Goal: Navigation & Orientation: Understand site structure

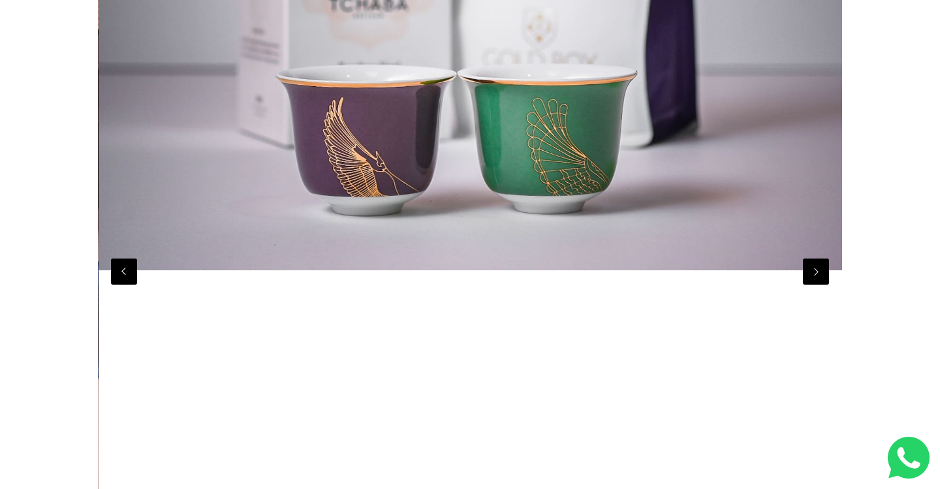
scroll to position [0, 6699]
click at [815, 285] on div at bounding box center [470, 271] width 744 height 1015
click at [814, 272] on button "Next" at bounding box center [816, 272] width 26 height 26
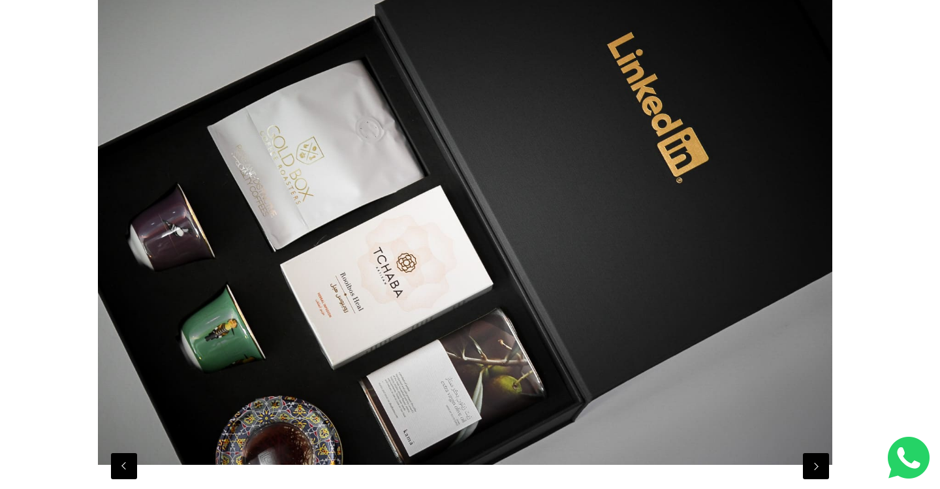
scroll to position [167, 0]
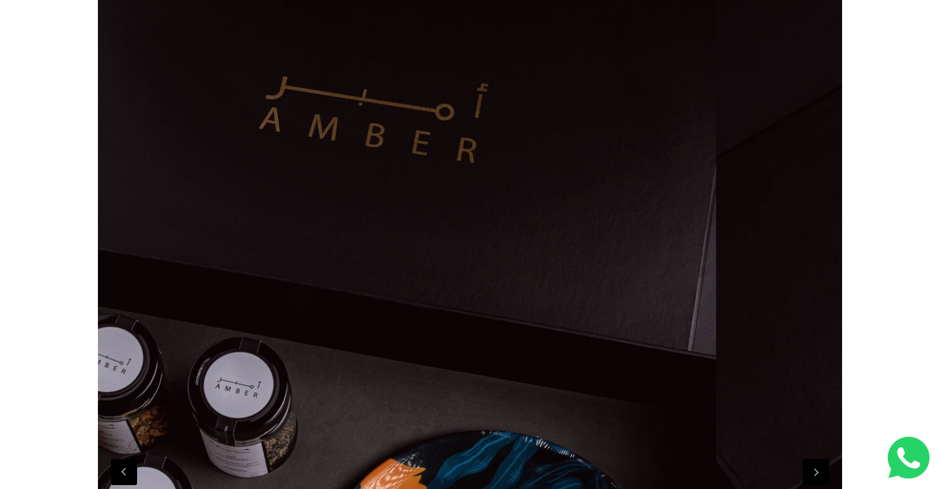
click at [817, 474] on button "Next" at bounding box center [816, 472] width 26 height 26
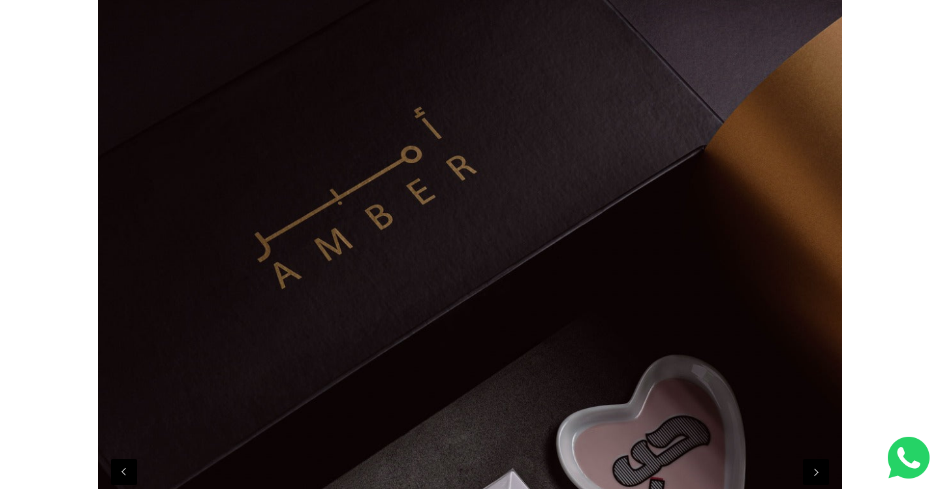
click at [817, 474] on button "Next" at bounding box center [816, 472] width 26 height 26
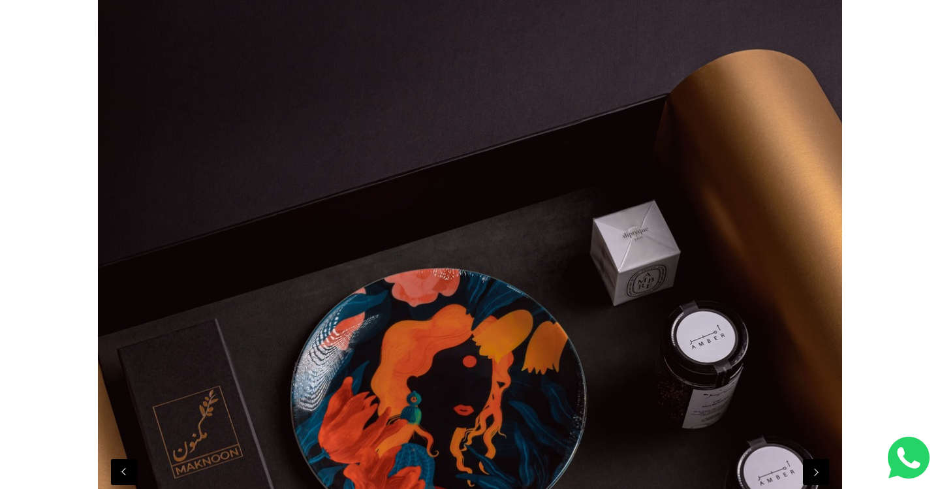
click at [817, 474] on button "Next" at bounding box center [816, 472] width 26 height 26
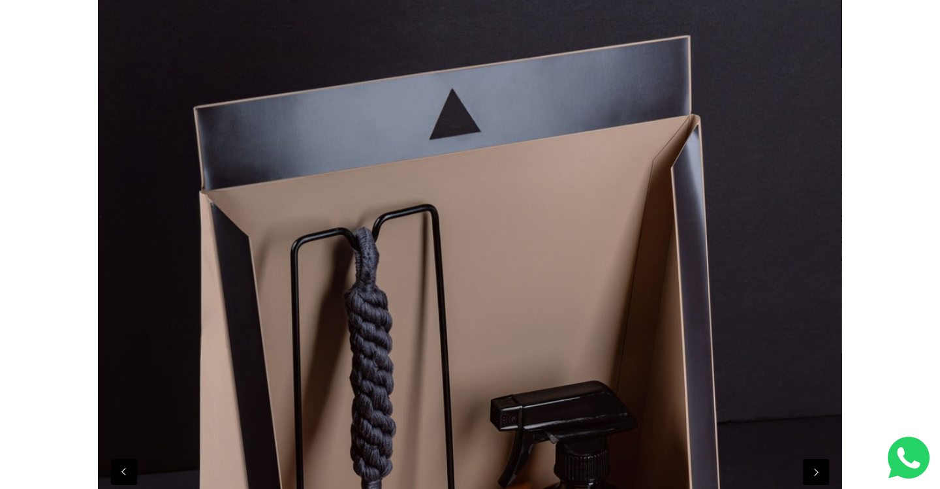
click at [817, 474] on button "Next" at bounding box center [816, 472] width 26 height 26
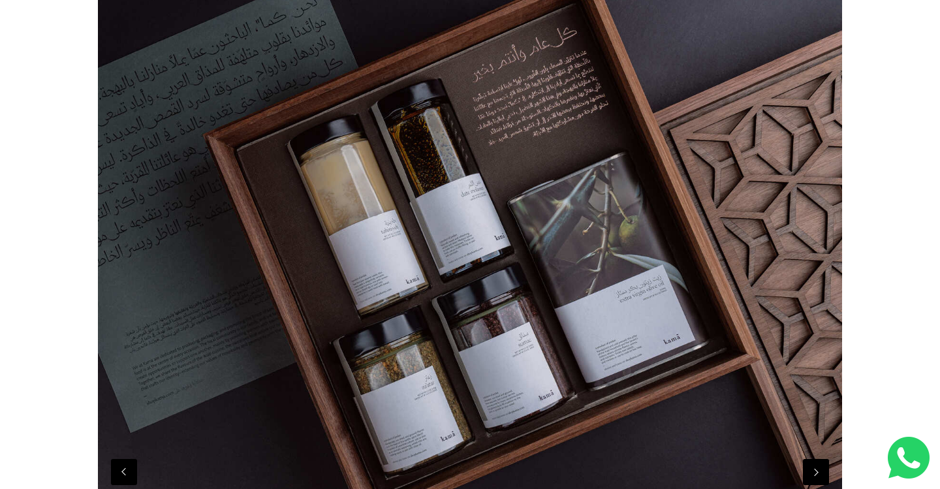
click at [817, 474] on button "Next" at bounding box center [816, 472] width 26 height 26
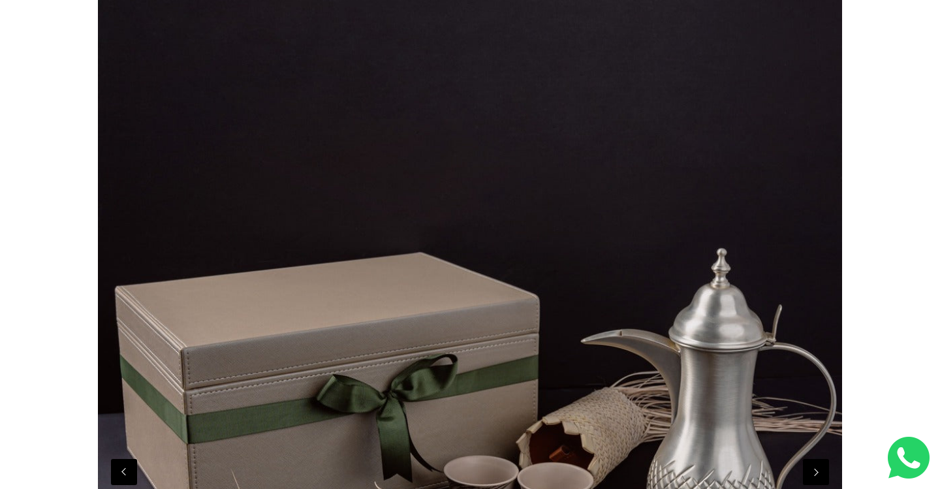
click at [817, 474] on button "Next" at bounding box center [816, 472] width 26 height 26
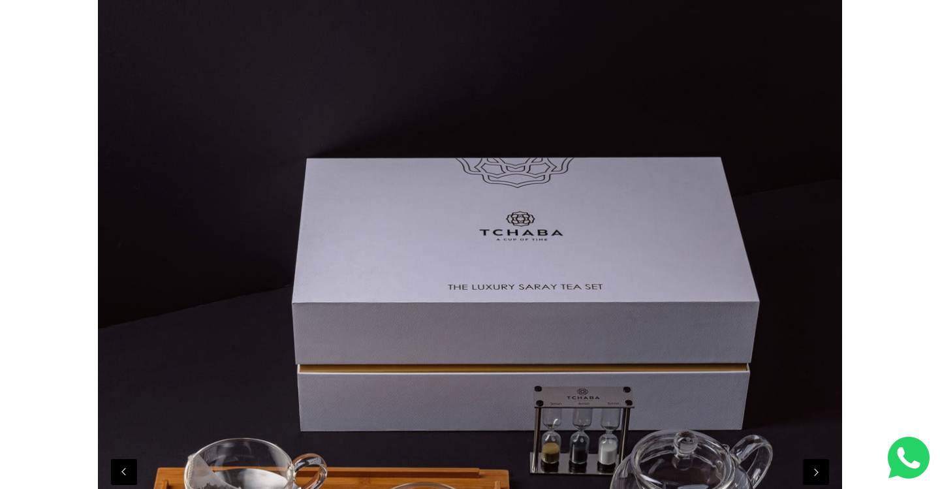
click at [817, 475] on button "Next" at bounding box center [816, 472] width 26 height 26
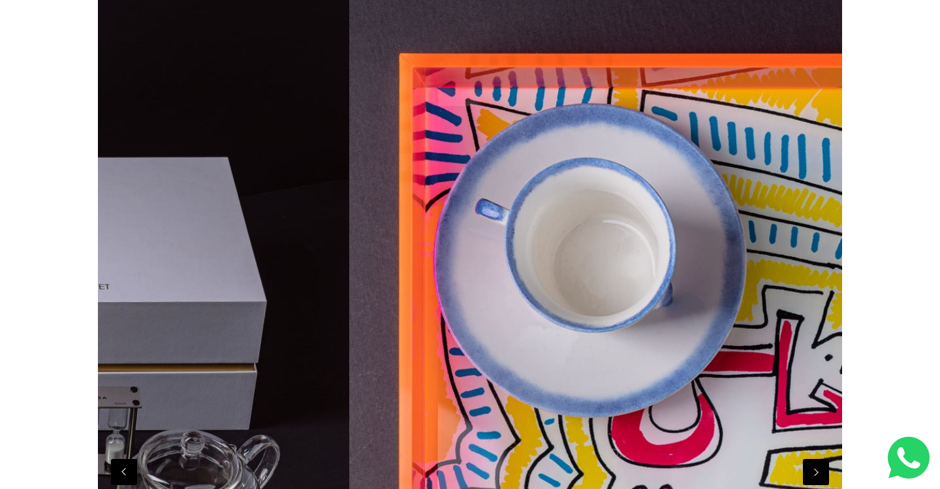
click at [817, 475] on button "Next" at bounding box center [816, 472] width 26 height 26
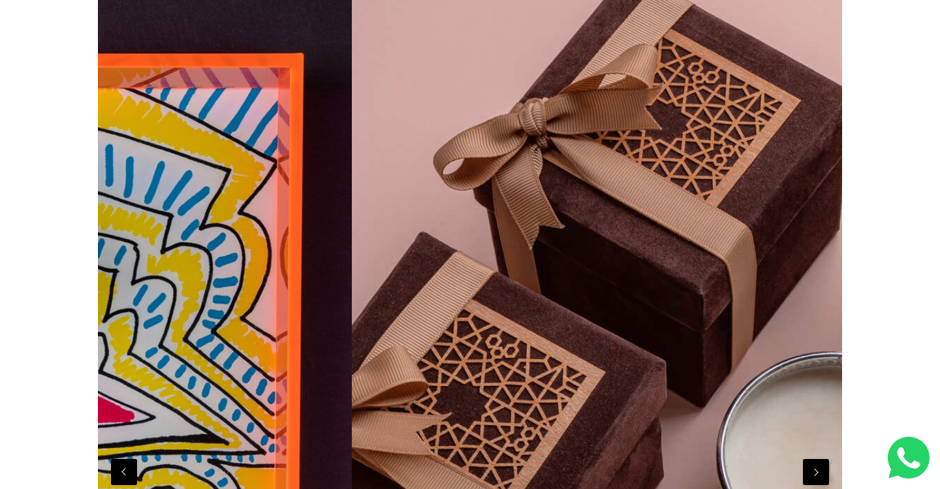
click at [817, 475] on button "Next" at bounding box center [816, 472] width 26 height 26
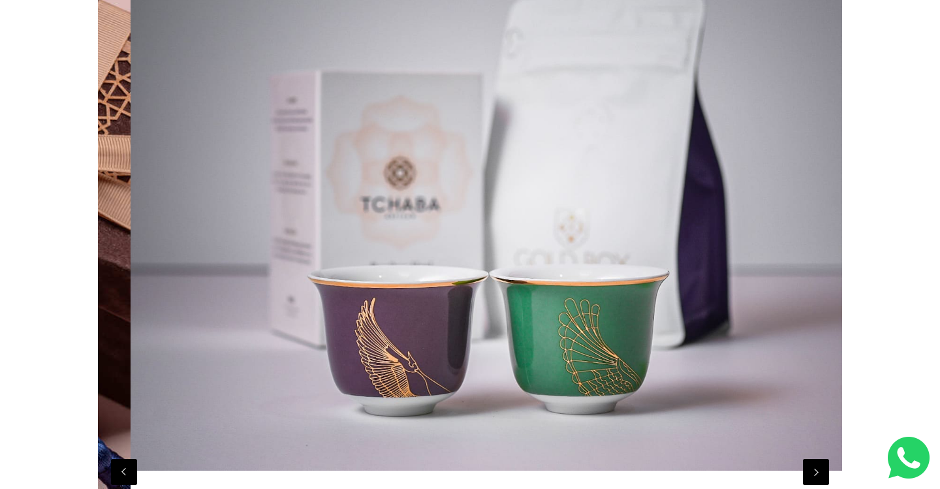
click at [817, 475] on button "Next" at bounding box center [816, 472] width 26 height 26
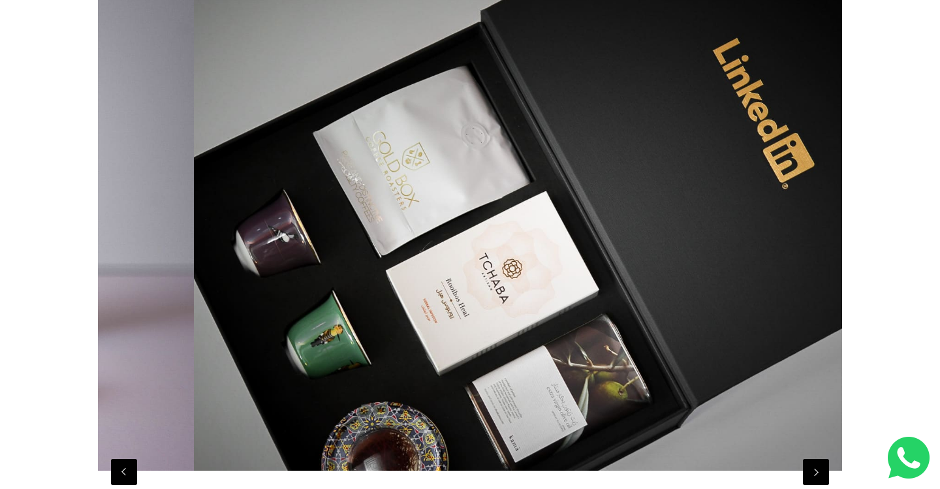
click at [817, 475] on button "Next" at bounding box center [816, 472] width 26 height 26
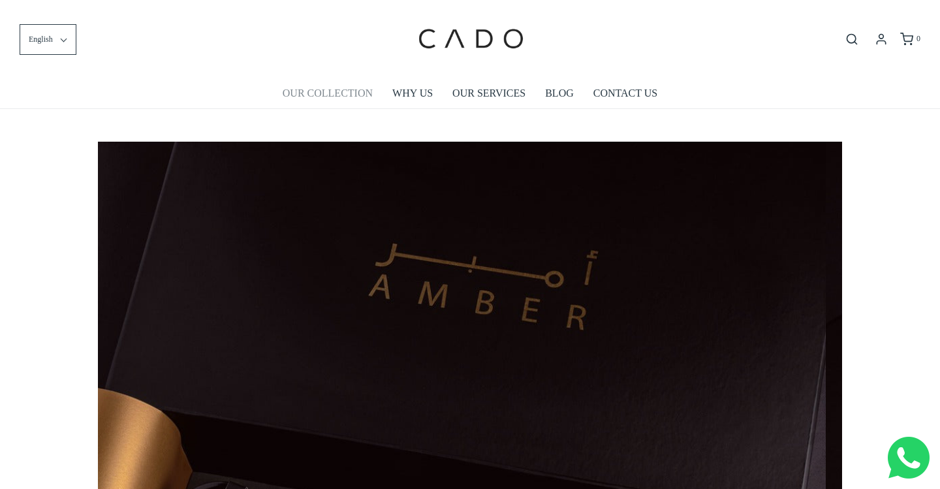
scroll to position [0, 0]
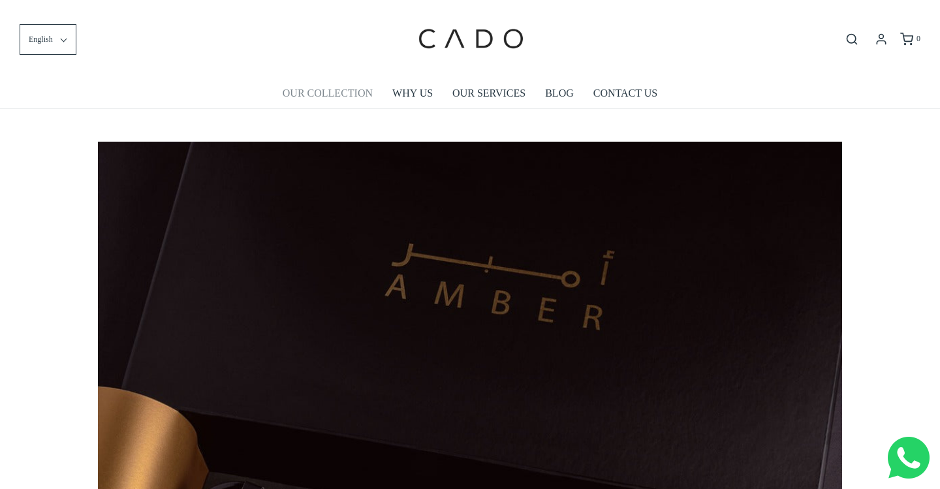
click at [350, 92] on link "OUR COLLECTION" at bounding box center [328, 93] width 90 height 30
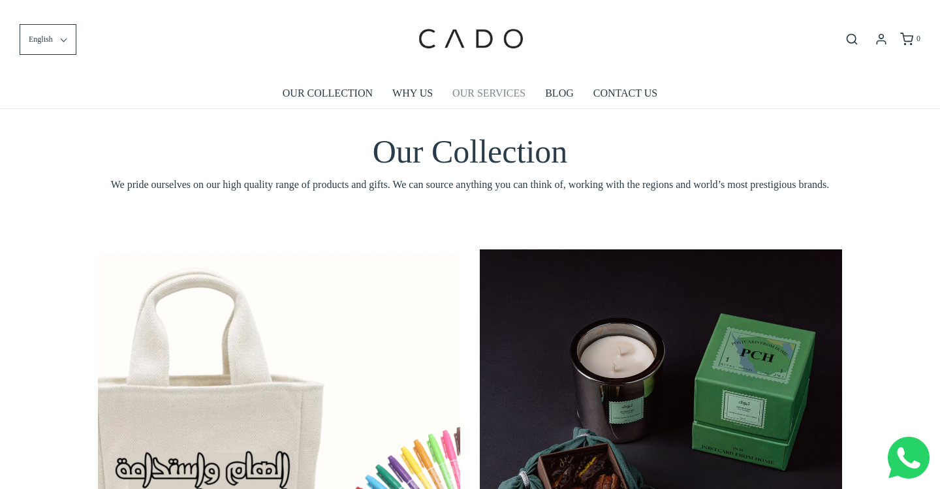
click at [489, 93] on link "OUR SERVICES" at bounding box center [488, 93] width 73 height 30
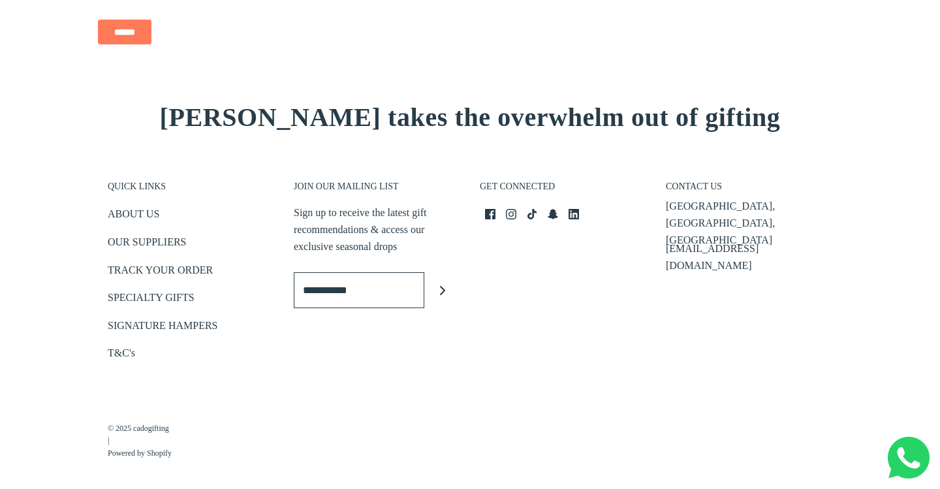
scroll to position [2042, 0]
click at [142, 208] on link "ABOUT US" at bounding box center [134, 217] width 52 height 22
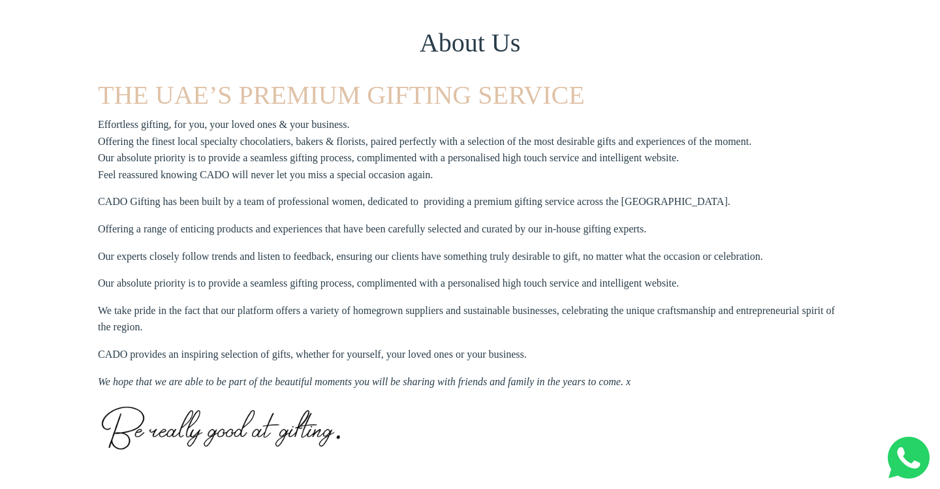
scroll to position [349, 0]
